Goal: Task Accomplishment & Management: Manage account settings

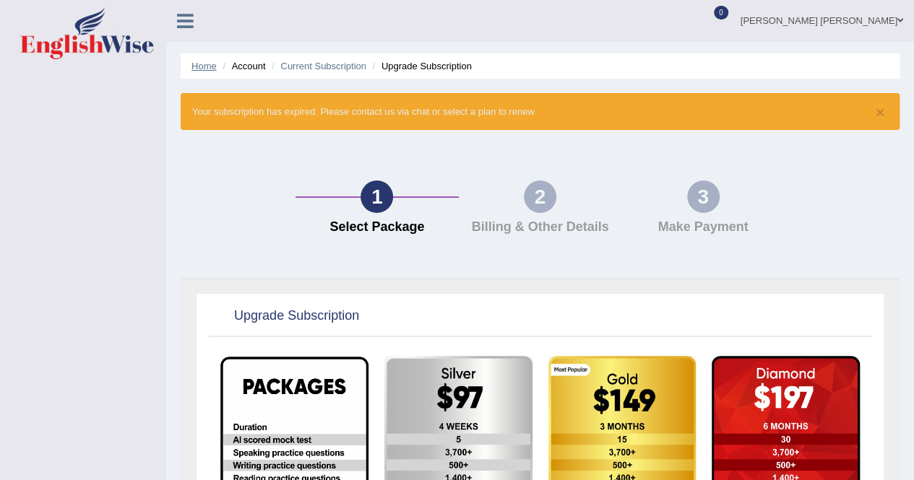
click at [201, 64] on link "Home" at bounding box center [203, 66] width 25 height 11
click at [204, 69] on link "Home" at bounding box center [203, 66] width 25 height 11
click at [719, 22] on div at bounding box center [708, 22] width 22 height 22
click at [649, 62] on strong "See All Alerts" at bounding box center [616, 61] width 64 height 12
click at [337, 67] on link "Current Subscription" at bounding box center [323, 66] width 86 height 11
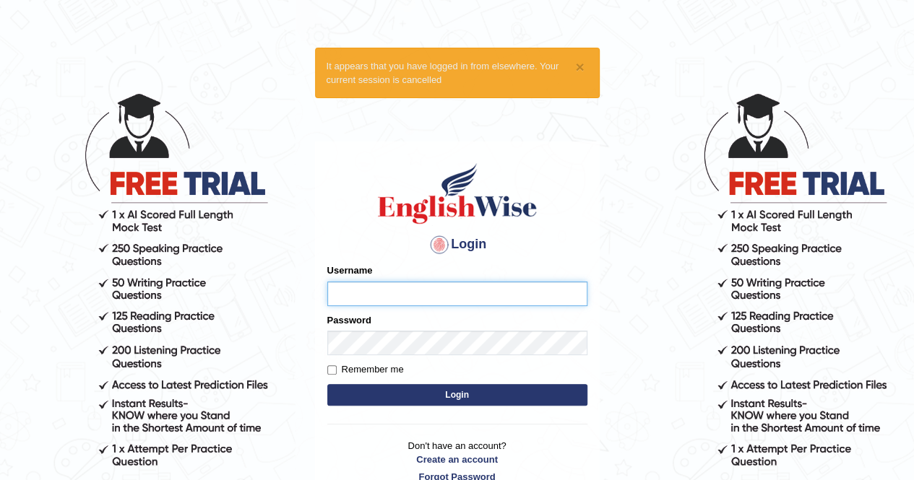
type input "syedfahadhussain"
click at [500, 396] on button "Login" at bounding box center [457, 395] width 260 height 22
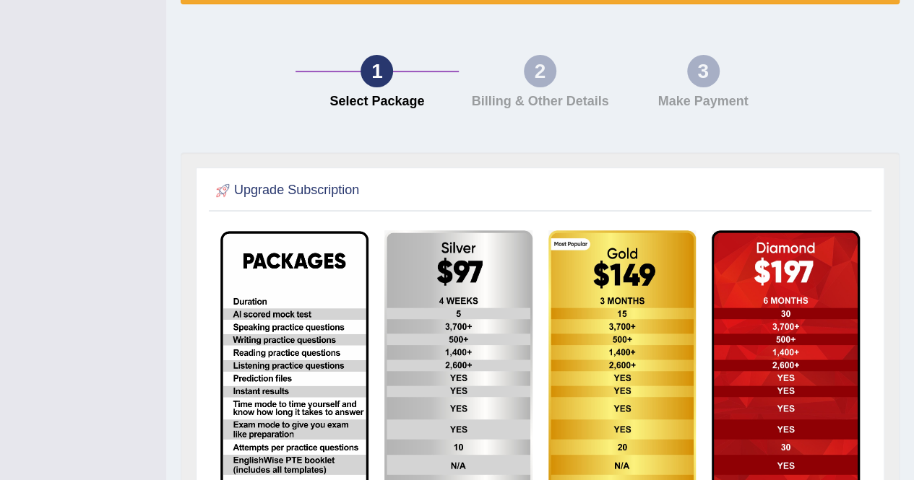
scroll to position [217, 0]
